Goal: Find specific page/section: Find specific page/section

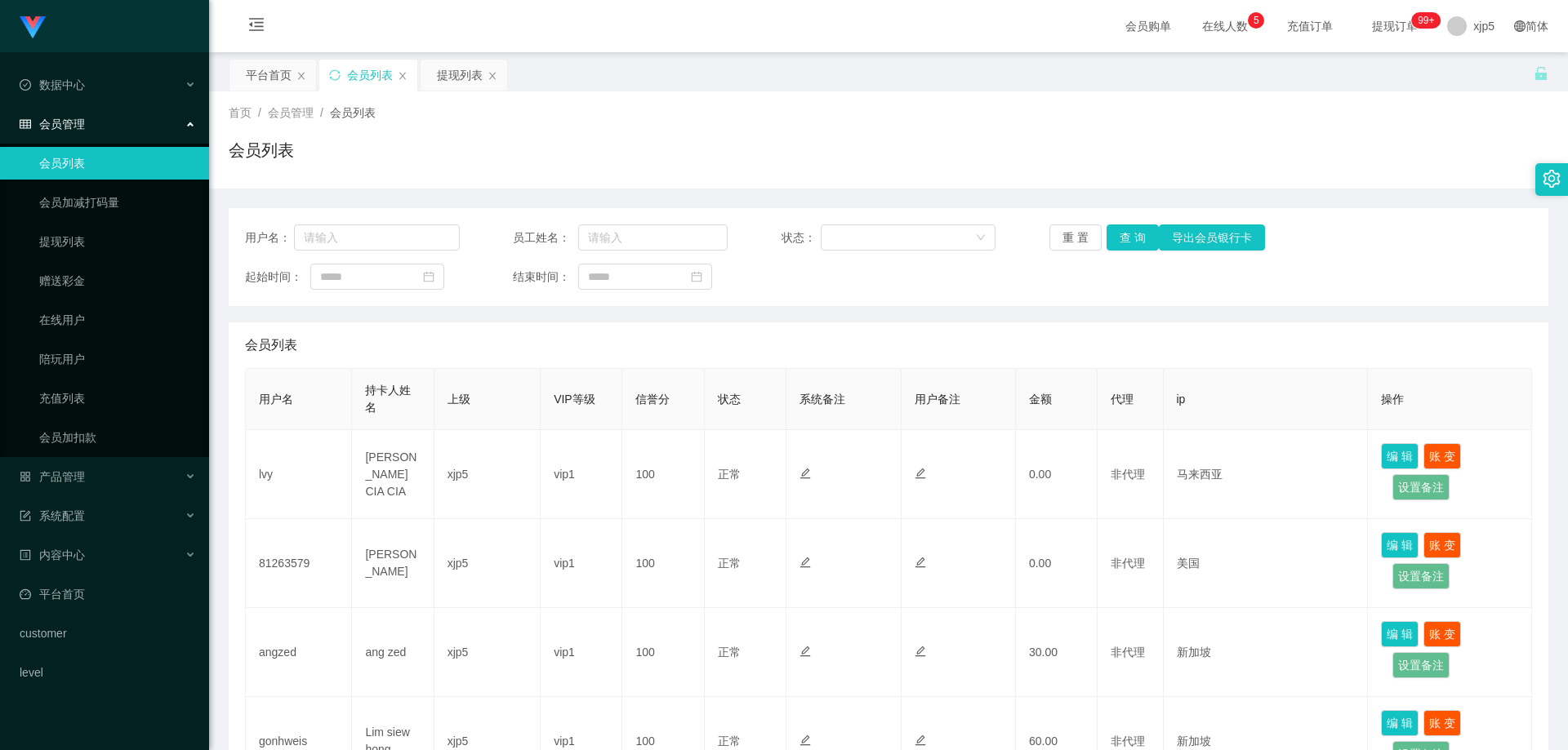
scroll to position [698, 0]
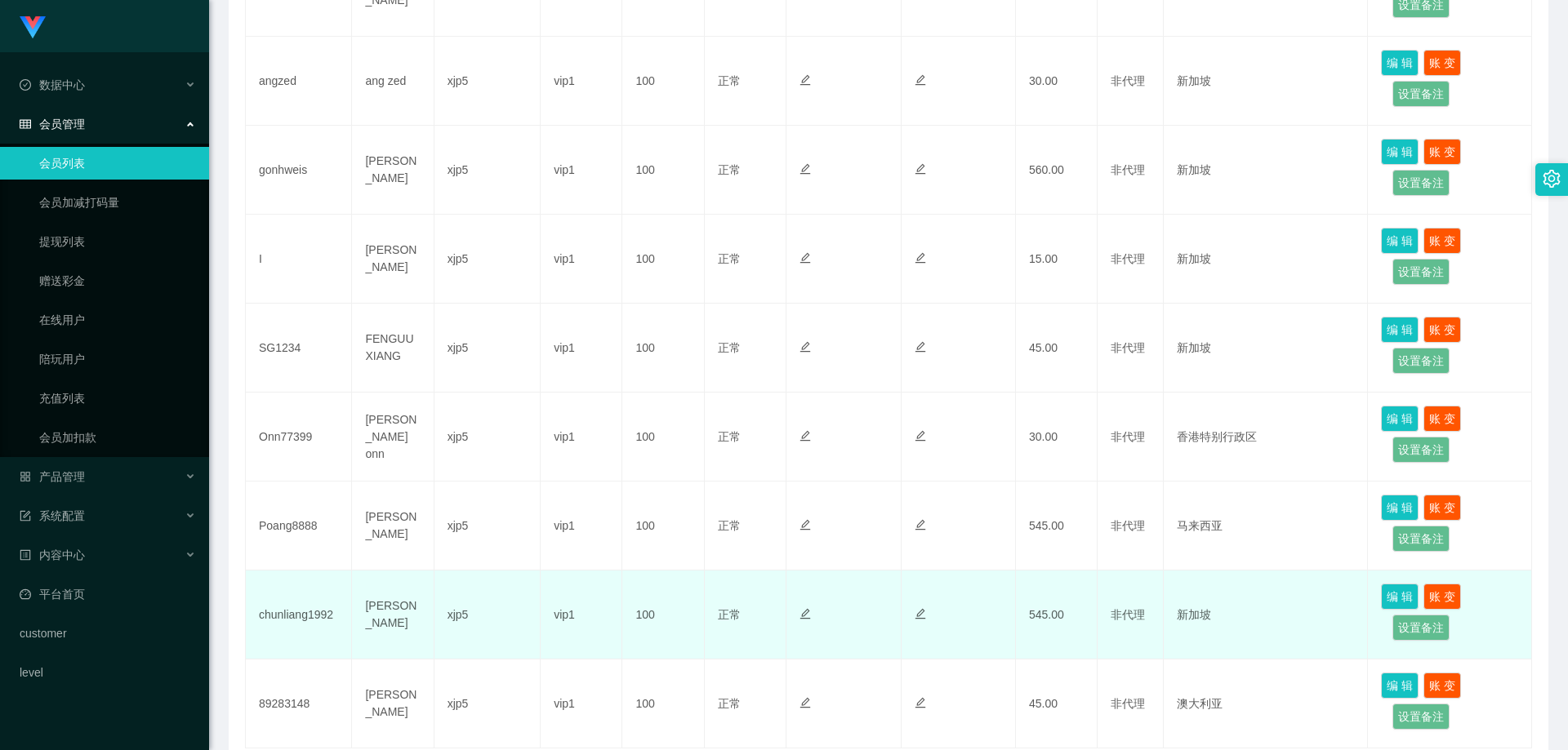
scroll to position [698, 0]
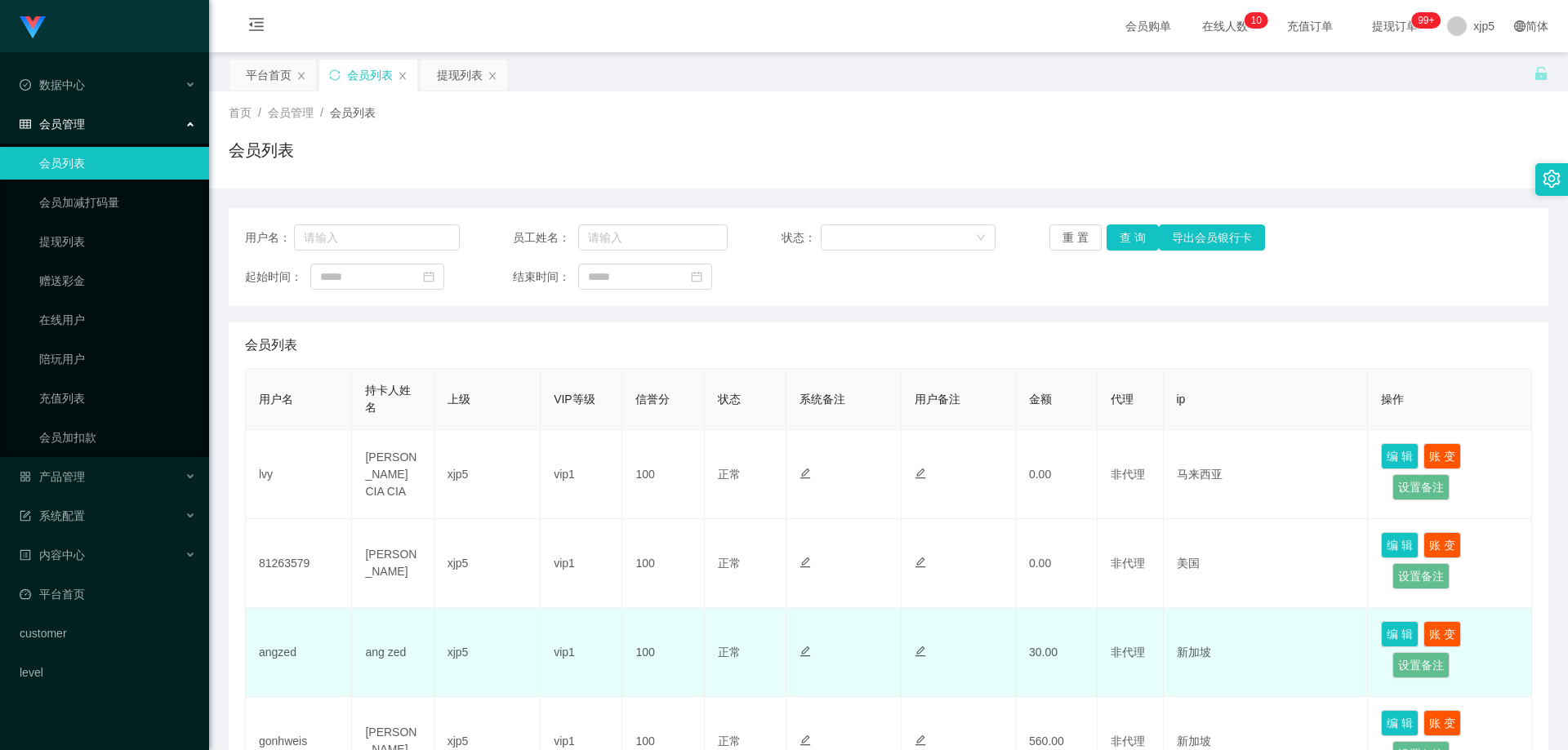
scroll to position [245, 0]
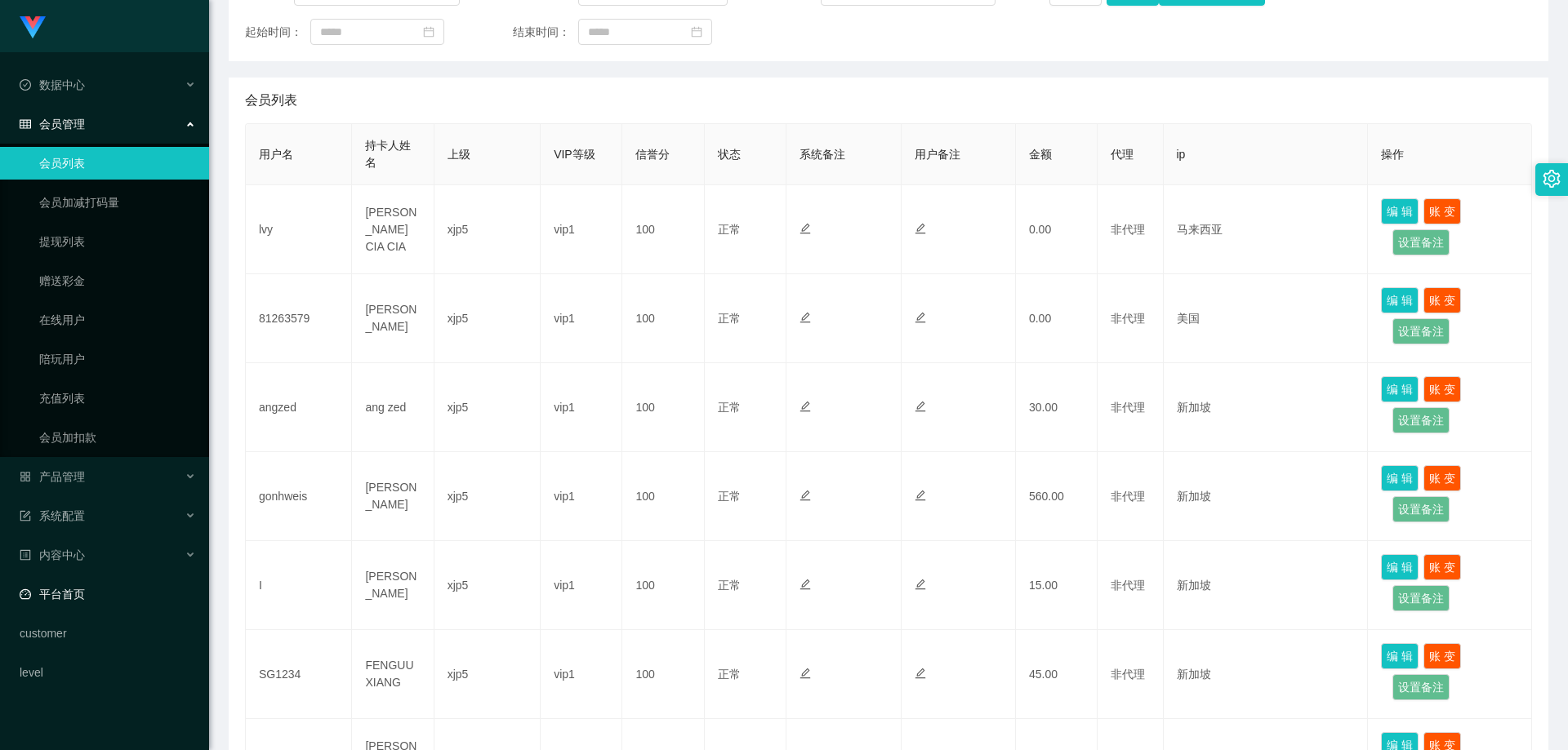
drag, startPoint x: 98, startPoint y: 593, endPoint x: 146, endPoint y: 582, distance: 49.2
click at [98, 593] on link "平台首页" at bounding box center [107, 595] width 176 height 33
